Goal: Task Accomplishment & Management: Complete application form

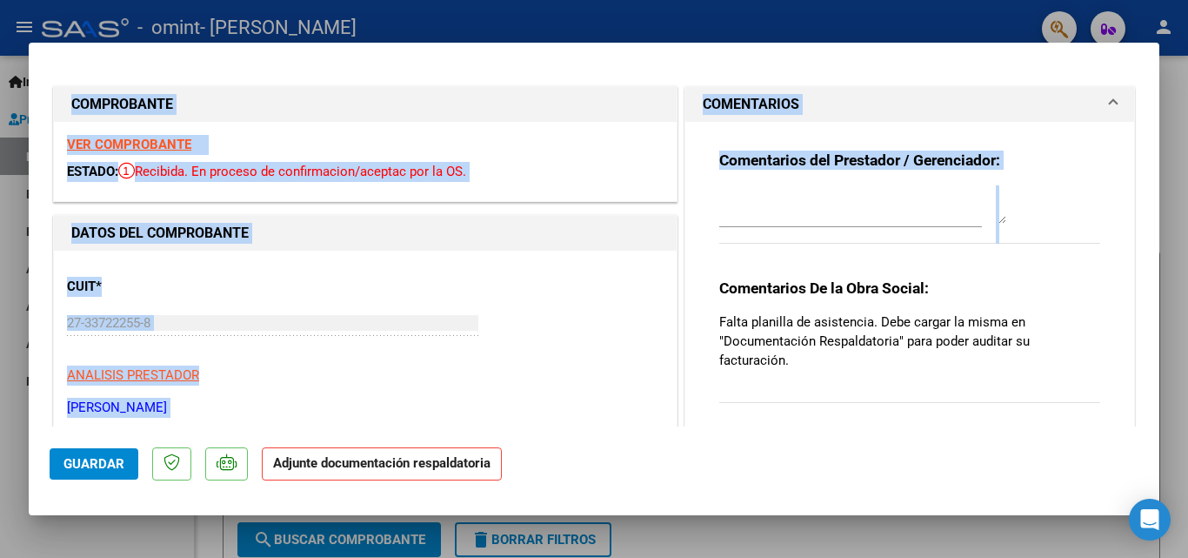
drag, startPoint x: 1164, startPoint y: 152, endPoint x: 1145, endPoint y: 185, distance: 37.8
click at [1151, 253] on div "COMPROBANTE VER COMPROBANTE ESTADO: Recibida. En proceso de confirmacion/acepta…" at bounding box center [594, 279] width 1188 height 558
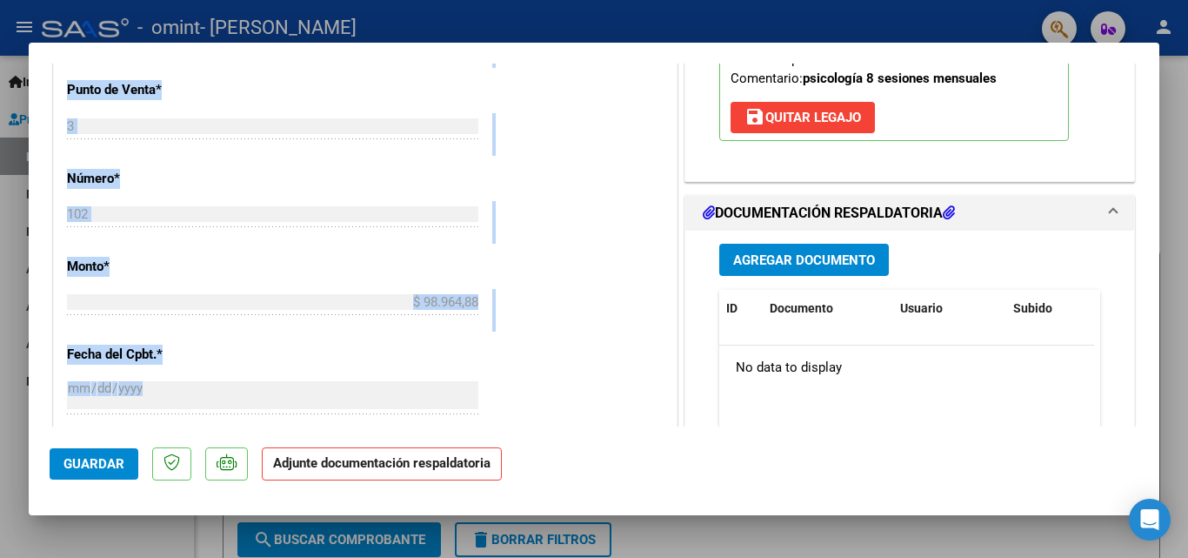
scroll to position [702, 0]
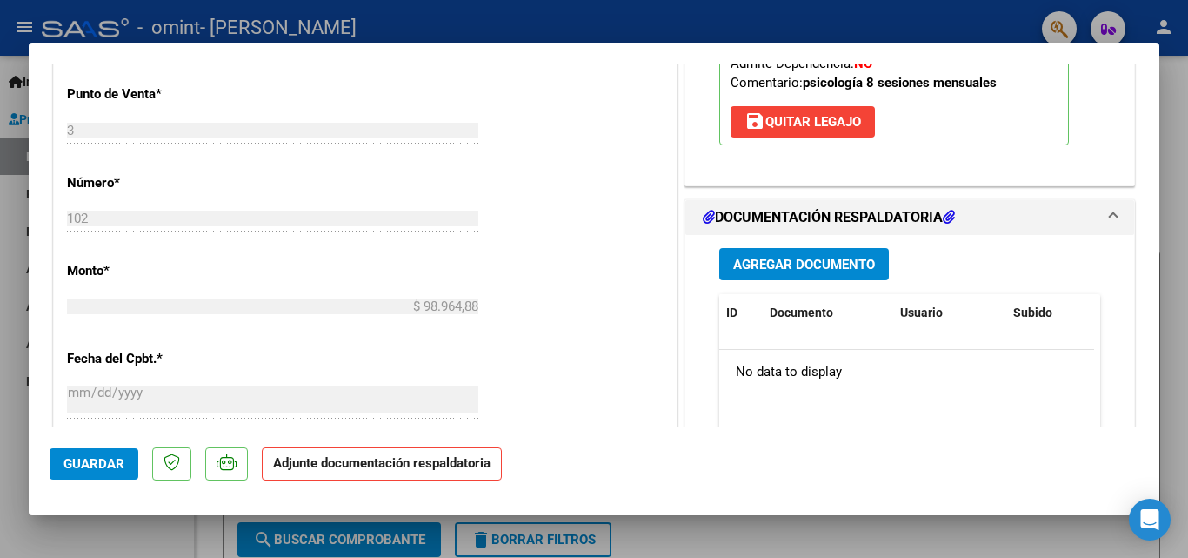
click at [948, 214] on icon at bounding box center [949, 217] width 12 height 14
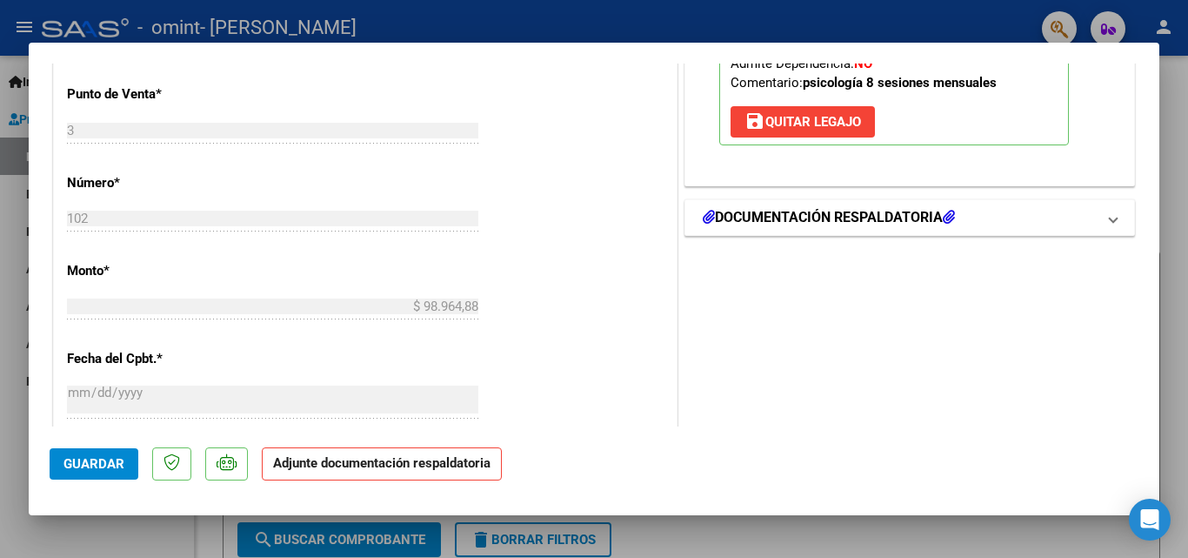
click at [948, 214] on icon at bounding box center [949, 217] width 12 height 14
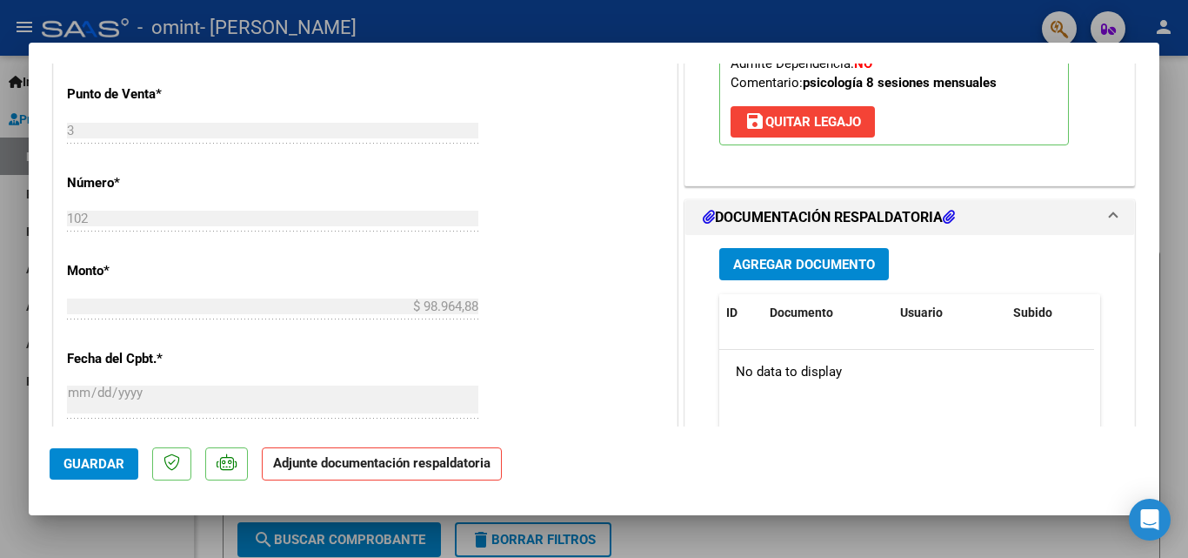
click at [820, 259] on span "Agregar Documento" at bounding box center [804, 265] width 142 height 16
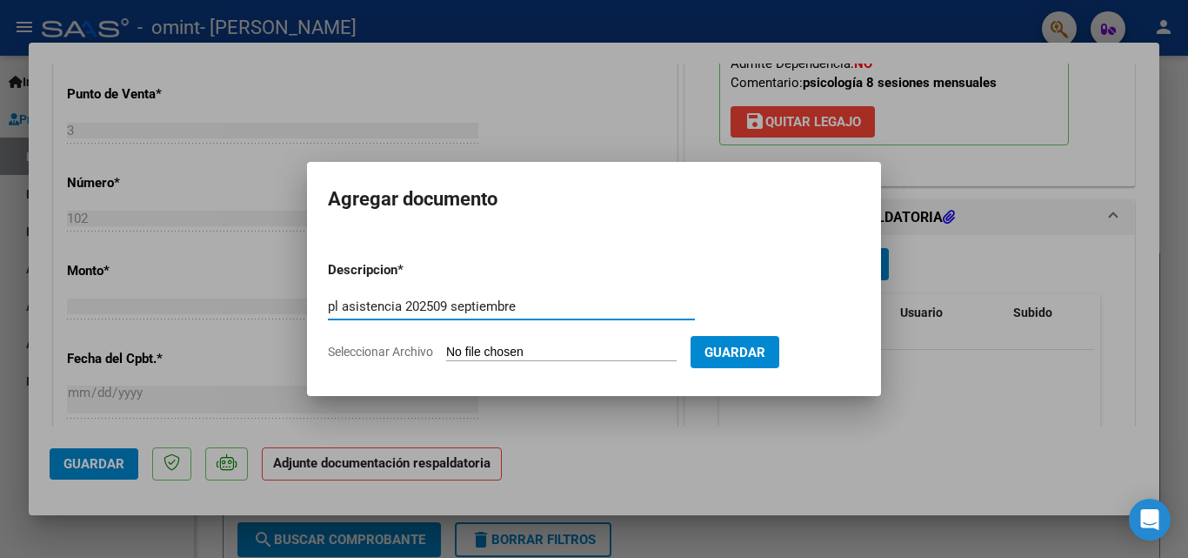
type input "pl asistencia 202509 septiembre"
click at [621, 350] on input "Seleccionar Archivo" at bounding box center [561, 352] width 230 height 17
type input "C:\fakepath\[PERSON_NAME] DA sep.pdf"
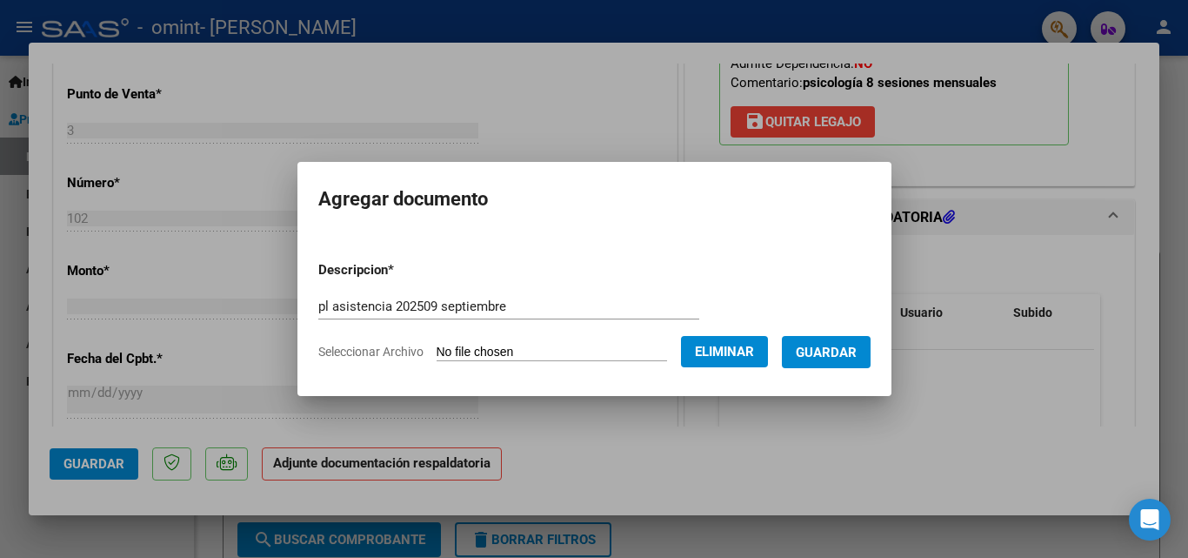
click at [847, 353] on span "Guardar" at bounding box center [826, 352] width 61 height 16
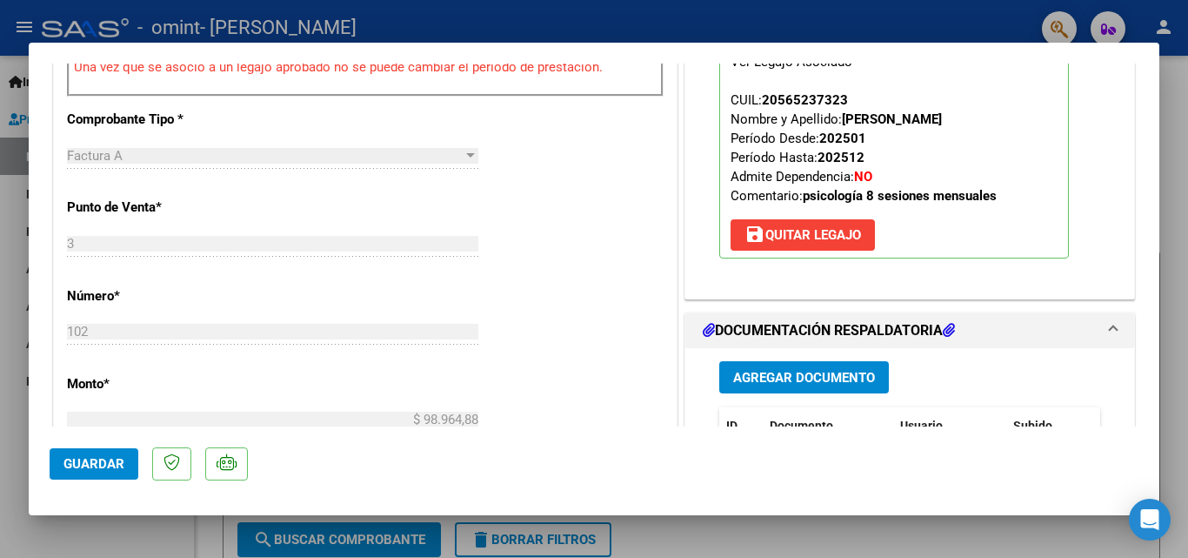
scroll to position [617, 0]
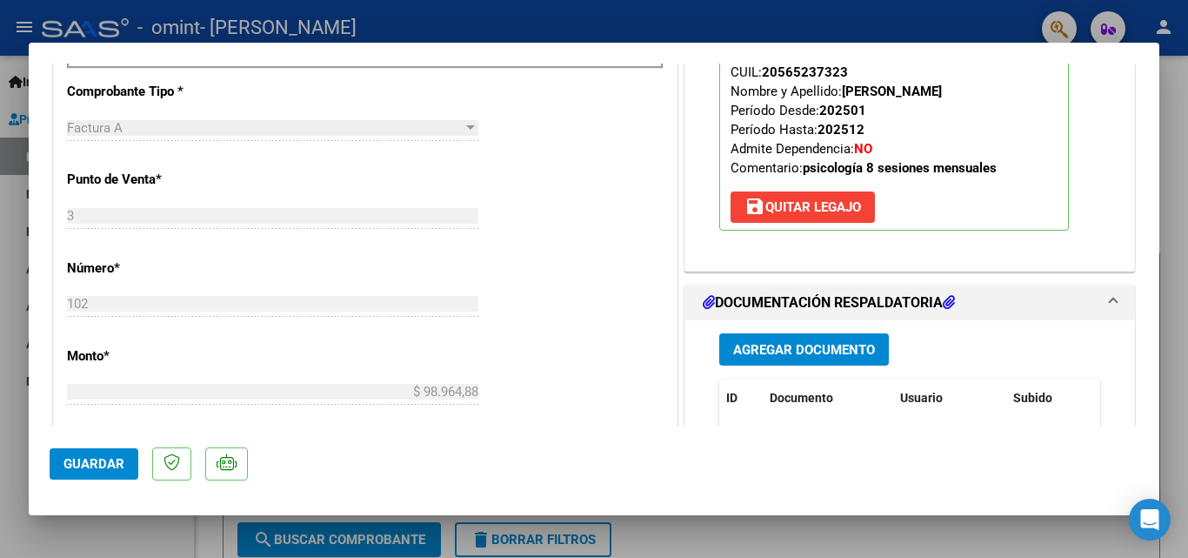
click at [117, 467] on span "Guardar" at bounding box center [93, 464] width 61 height 16
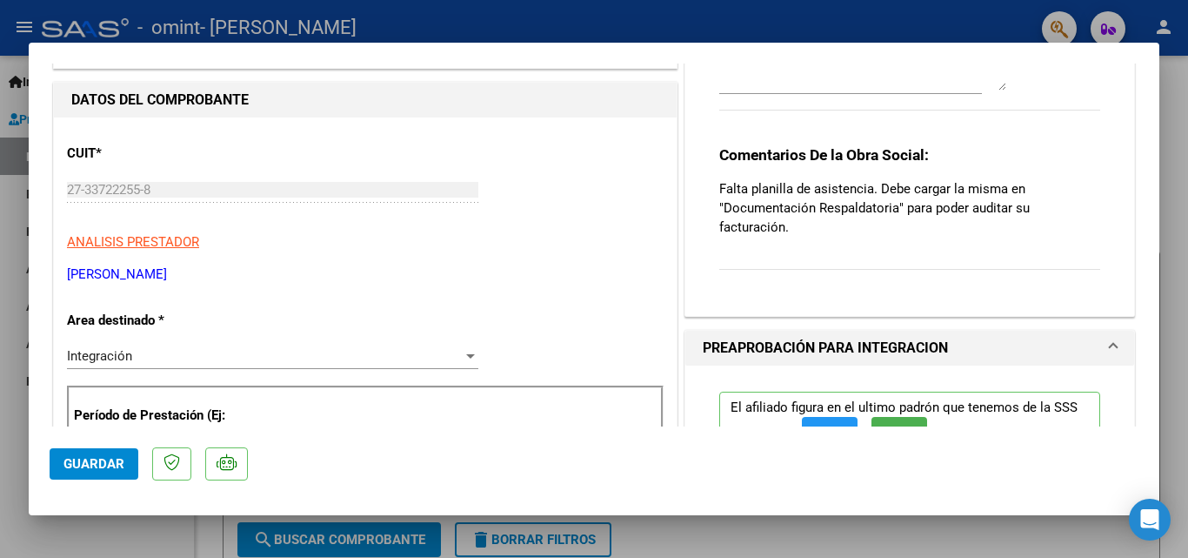
scroll to position [0, 0]
